Goal: Task Accomplishment & Management: Manage account settings

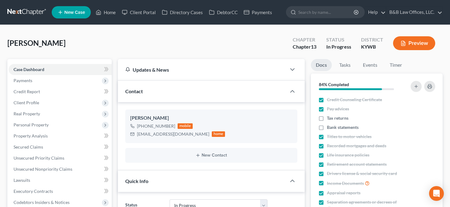
select select "9"
select select "2"
select select "0"
select select "12"
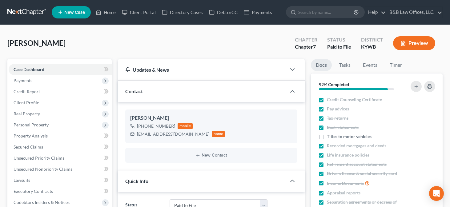
select select "1"
select select "0"
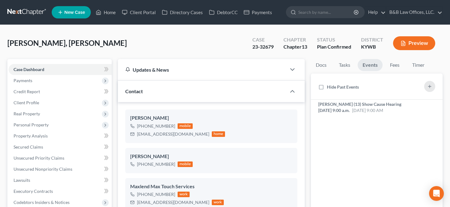
select select "13"
select select "2"
select select "0"
